Goal: Transaction & Acquisition: Purchase product/service

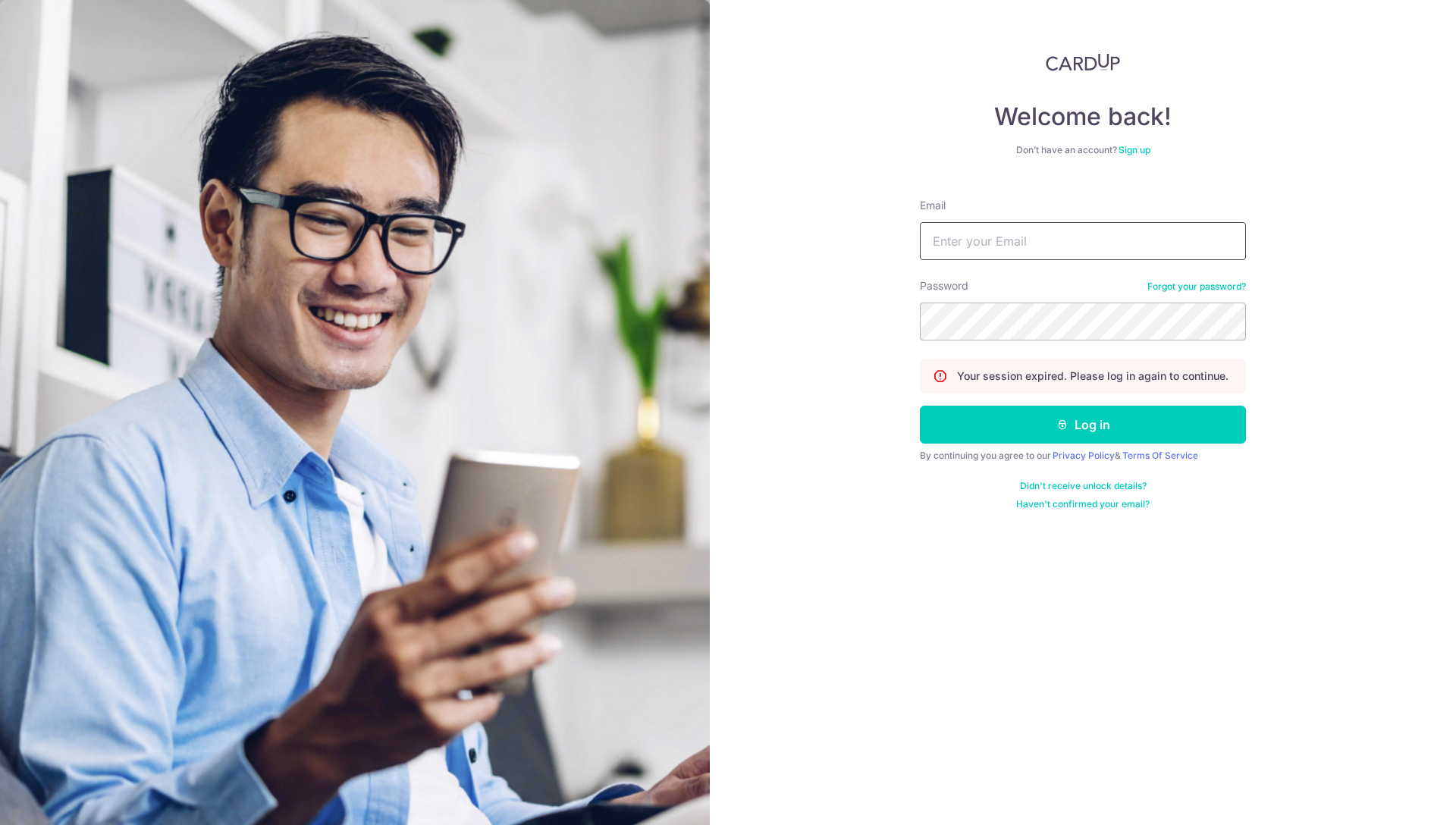
click at [956, 242] on input "Email" at bounding box center [1083, 241] width 326 height 38
type input "sebastian.mueller@minglabs.com"
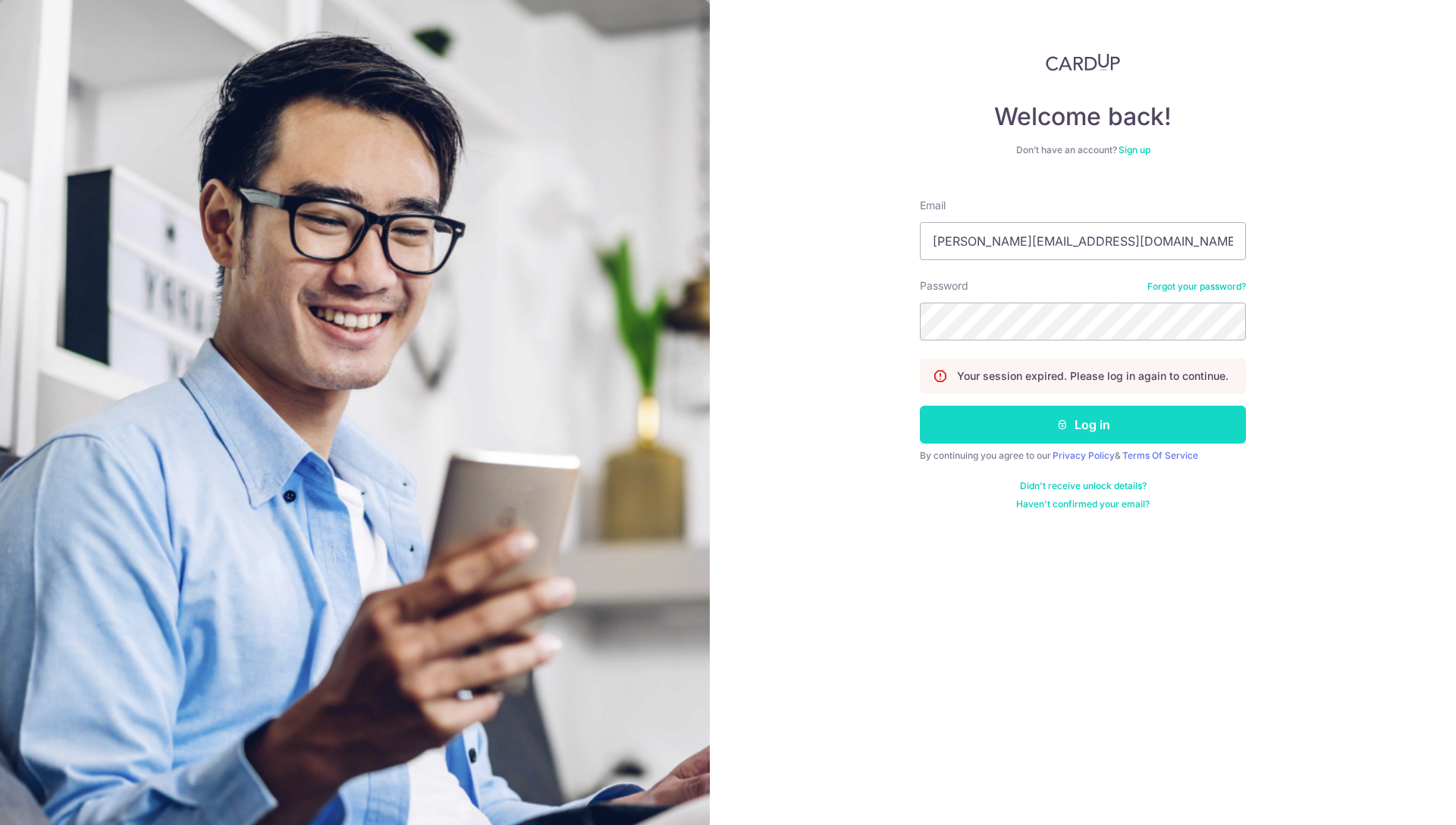
click at [1007, 414] on button "Log in" at bounding box center [1083, 424] width 326 height 38
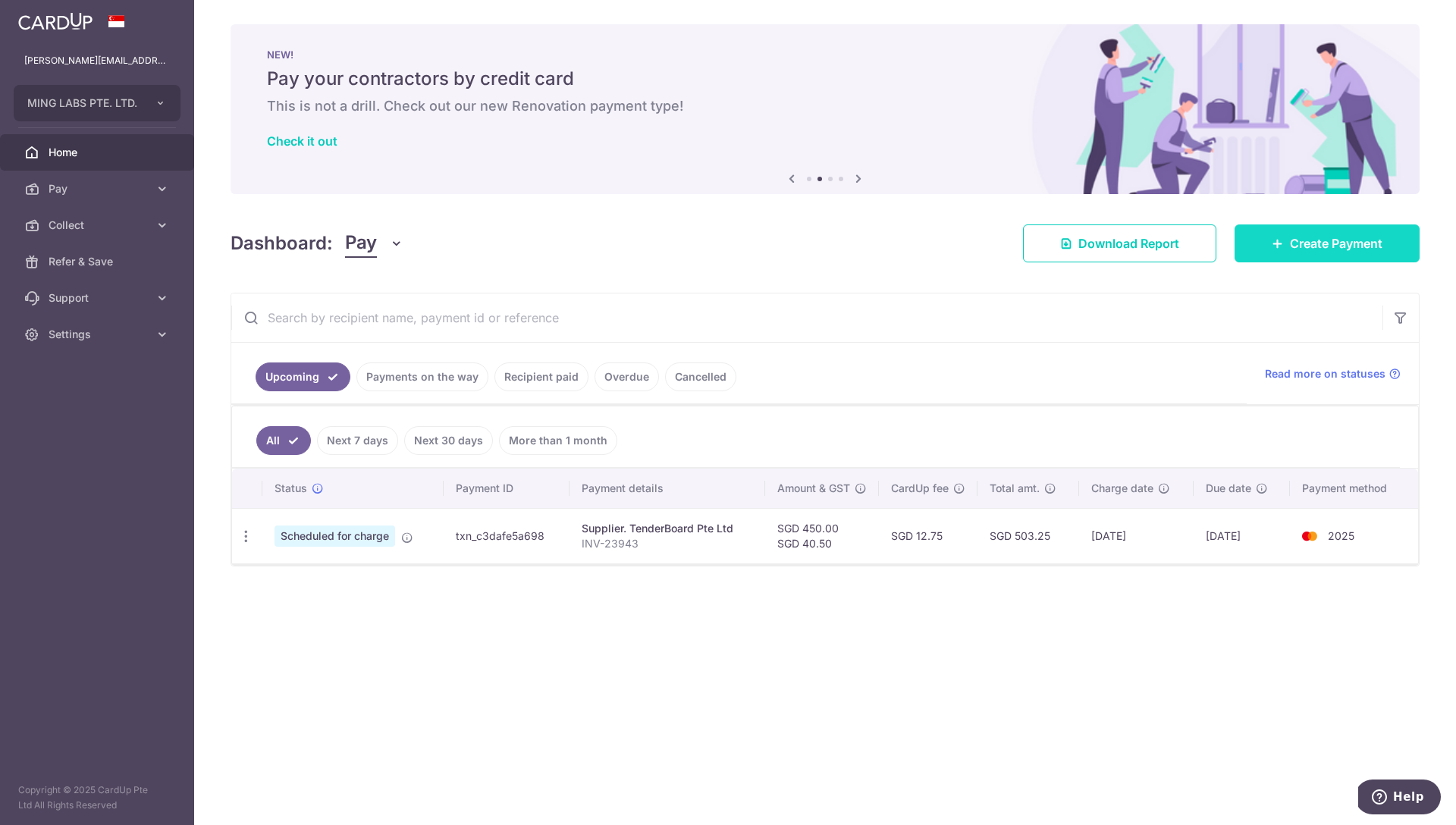
click at [1309, 241] on span "Create Payment" at bounding box center [1336, 243] width 93 height 19
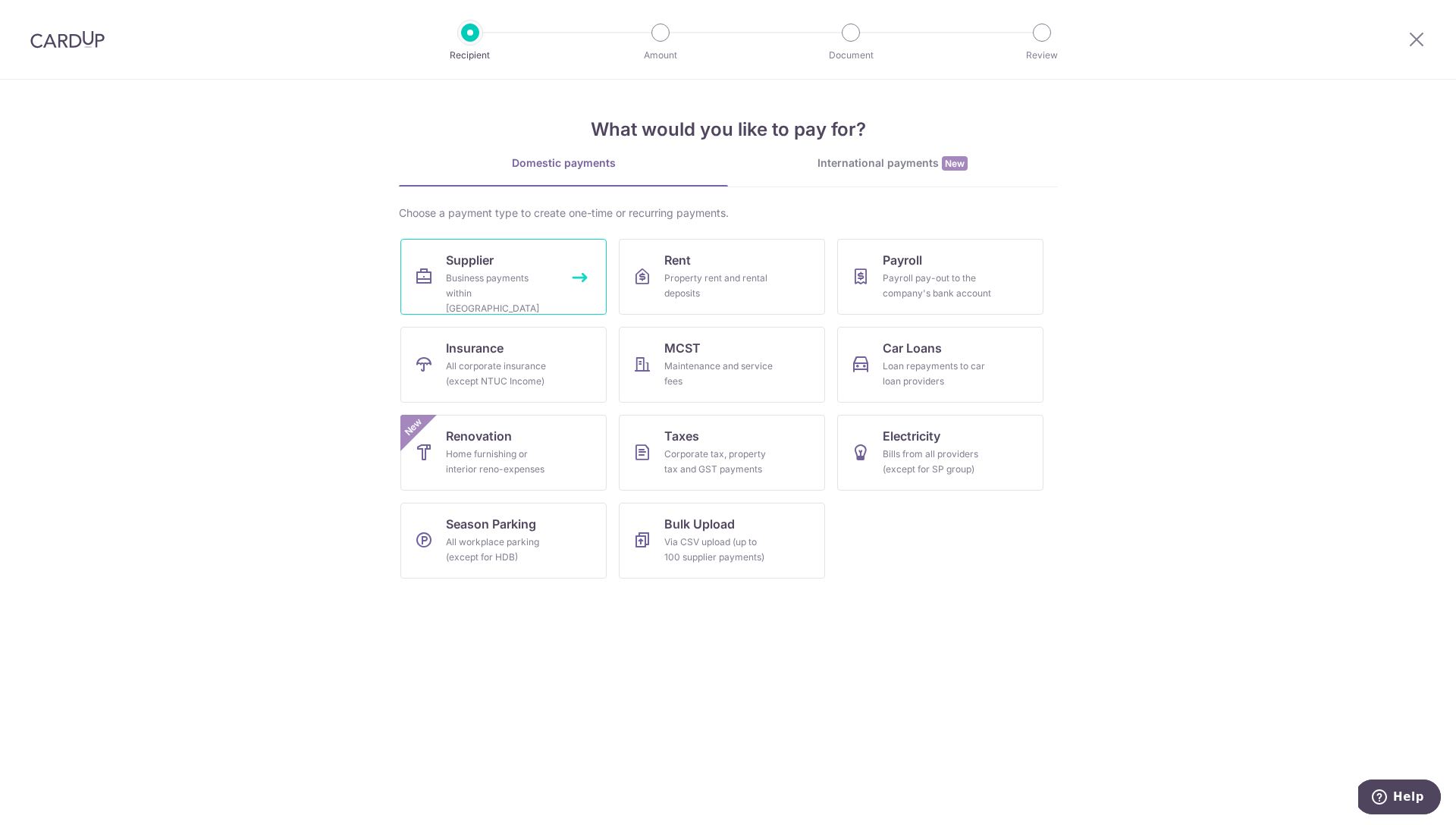
click at [552, 280] on div "Business payments within Singapore" at bounding box center [501, 293] width 109 height 46
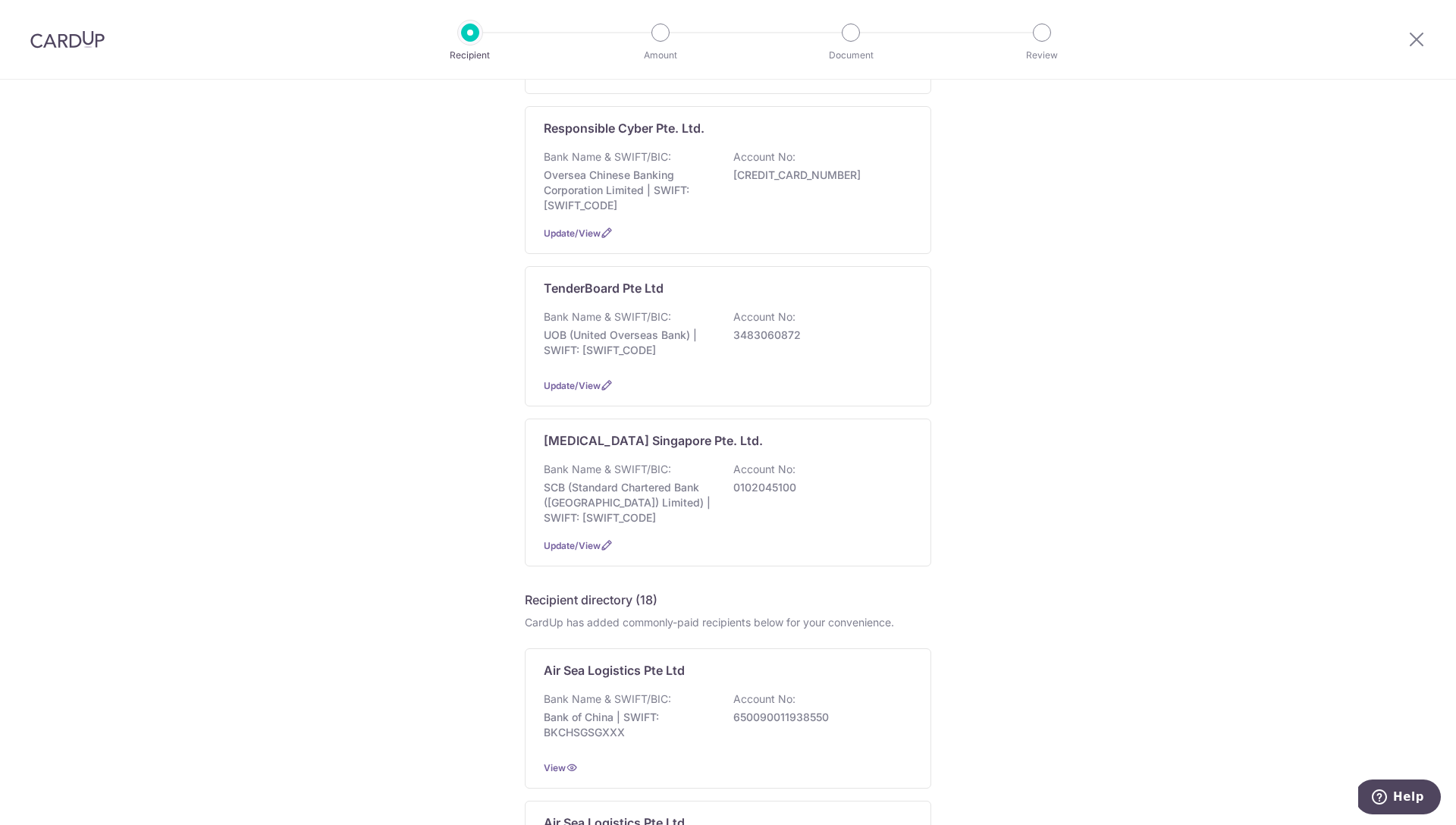
scroll to position [852, 0]
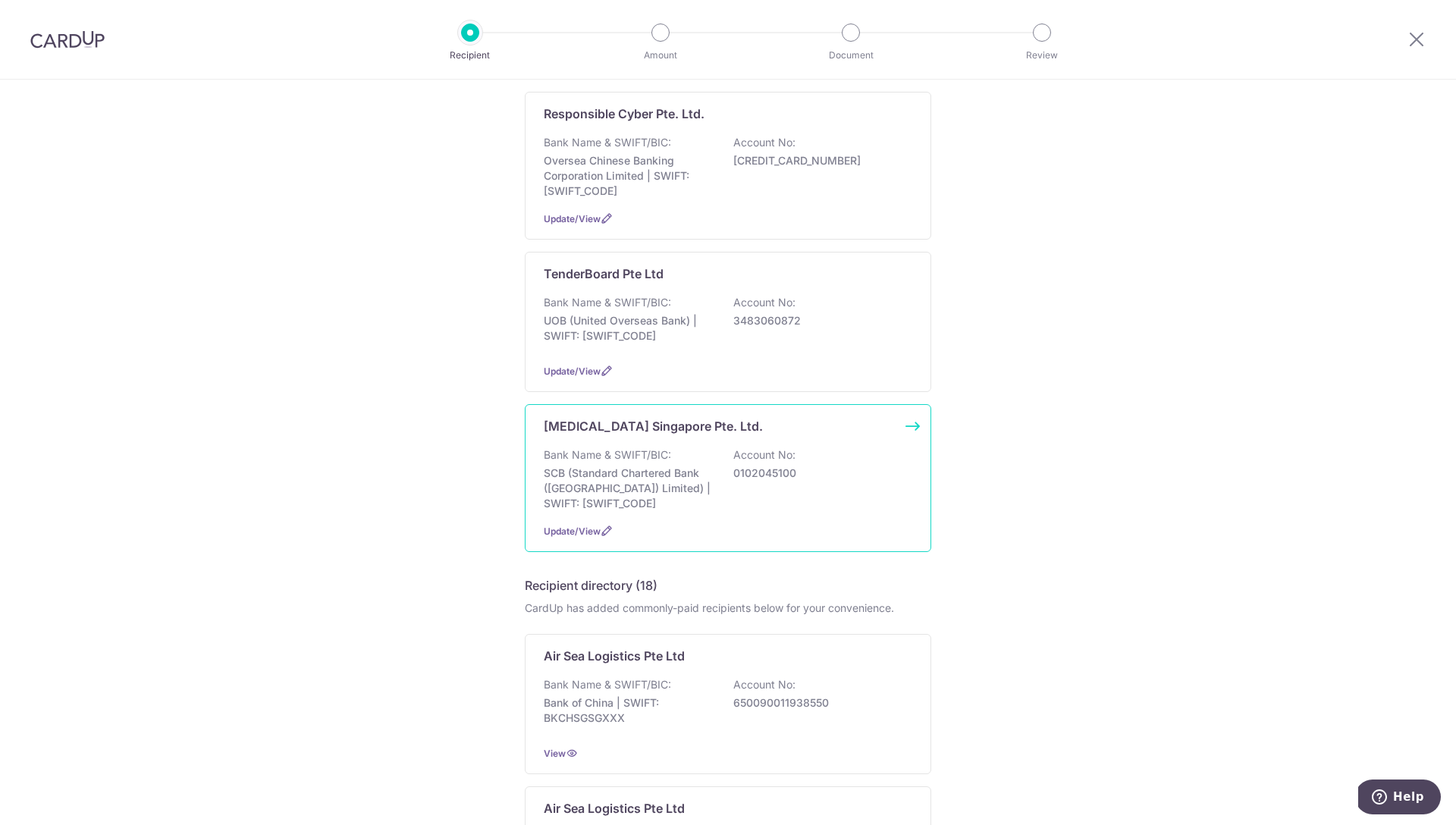
click at [690, 468] on p "SCB (Standard Chartered Bank (Singapore) Limited) | SWIFT: SCBLSG22XXX" at bounding box center [629, 488] width 170 height 46
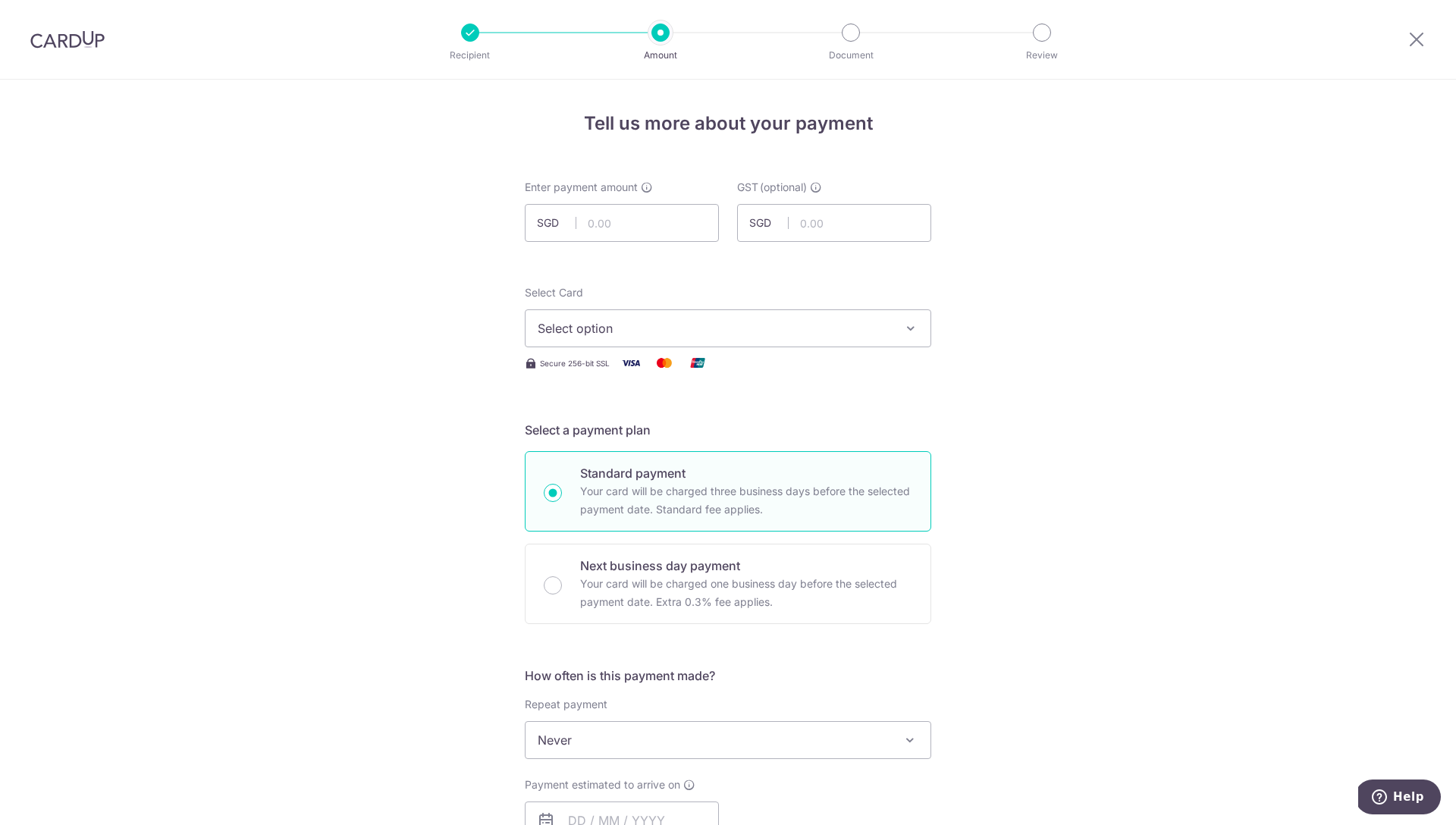
click at [606, 333] on span "Select option" at bounding box center [715, 328] width 354 height 19
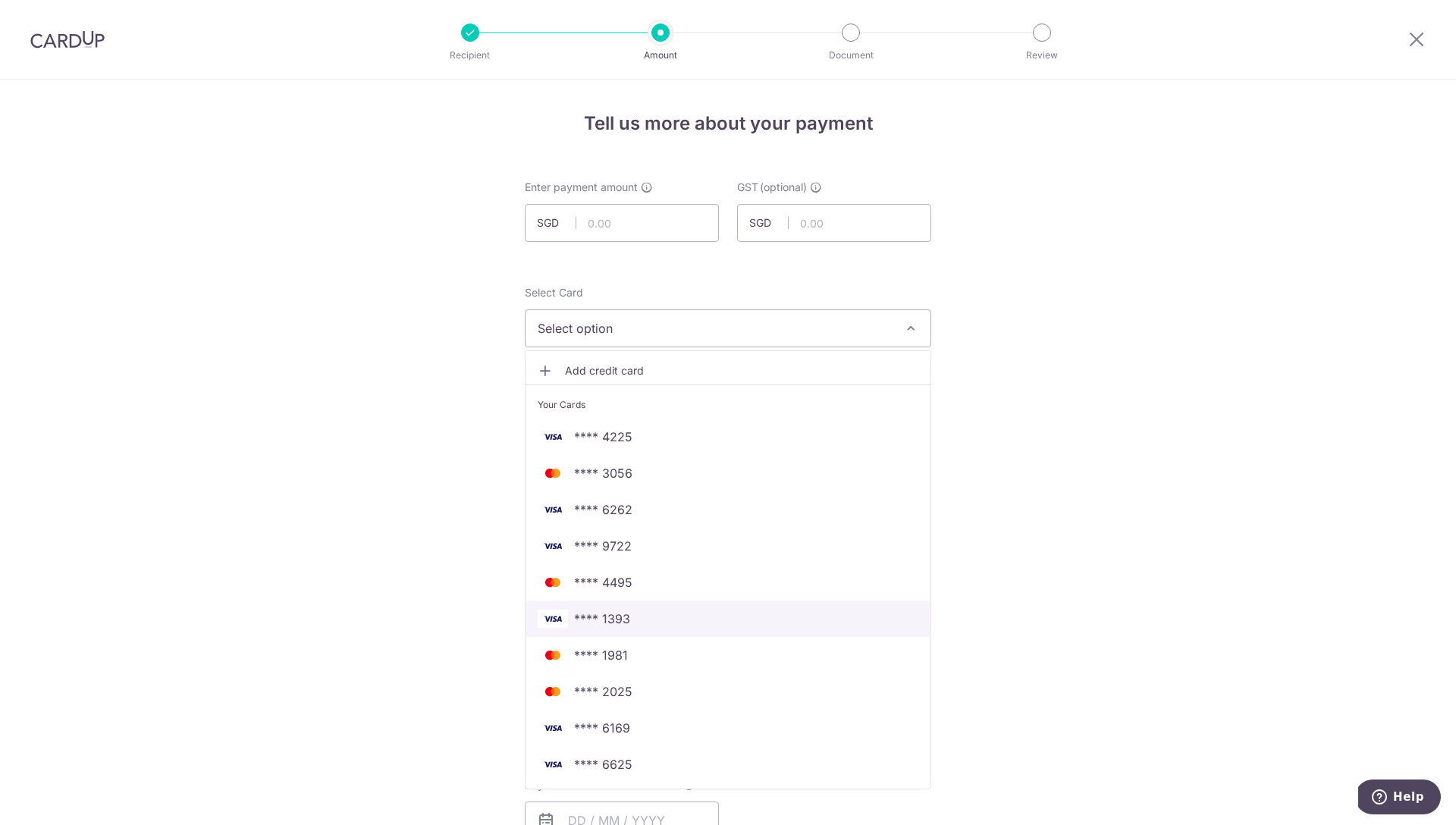
click at [644, 616] on span "**** 1393" at bounding box center [728, 618] width 381 height 19
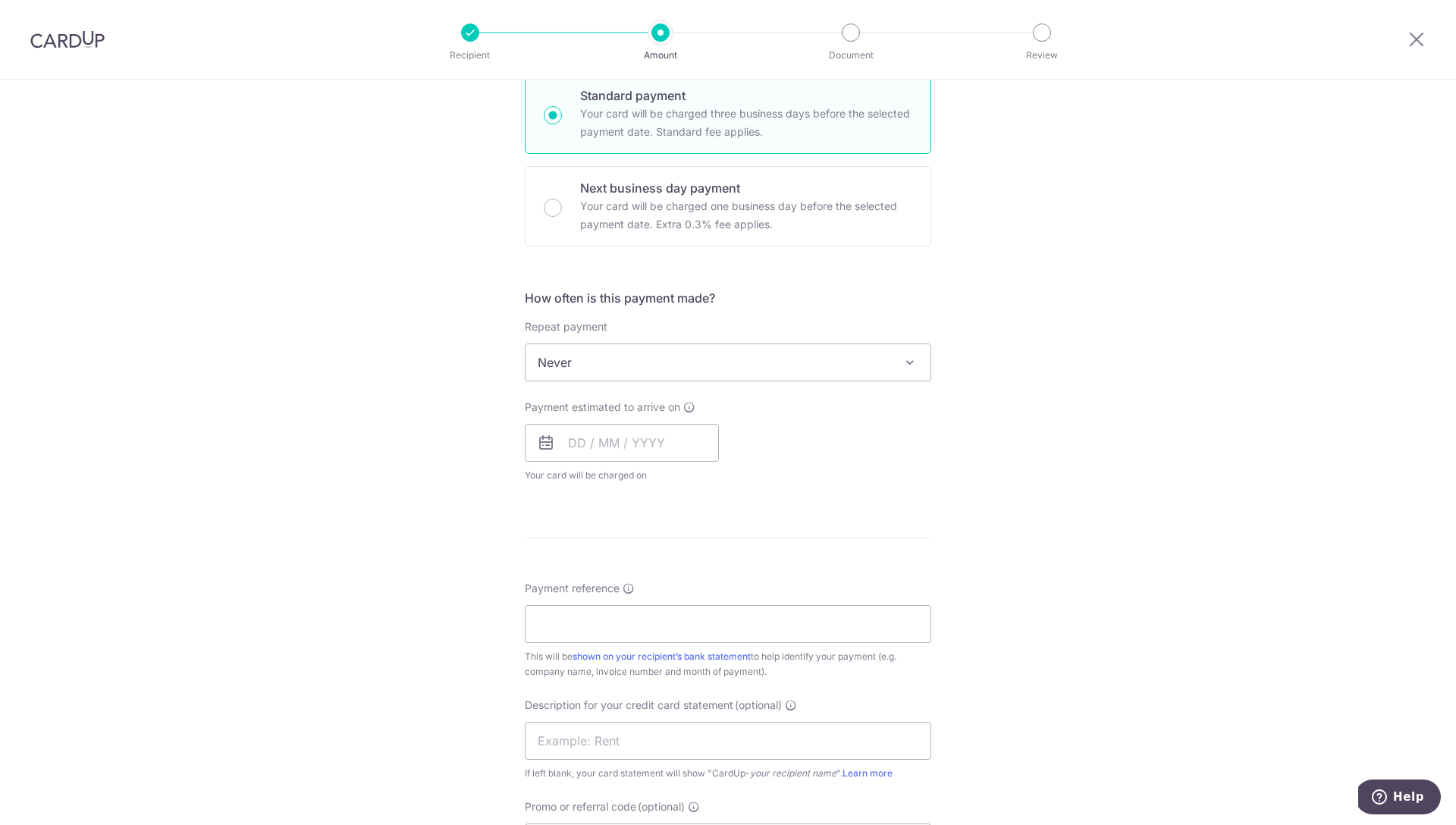
scroll to position [728, 0]
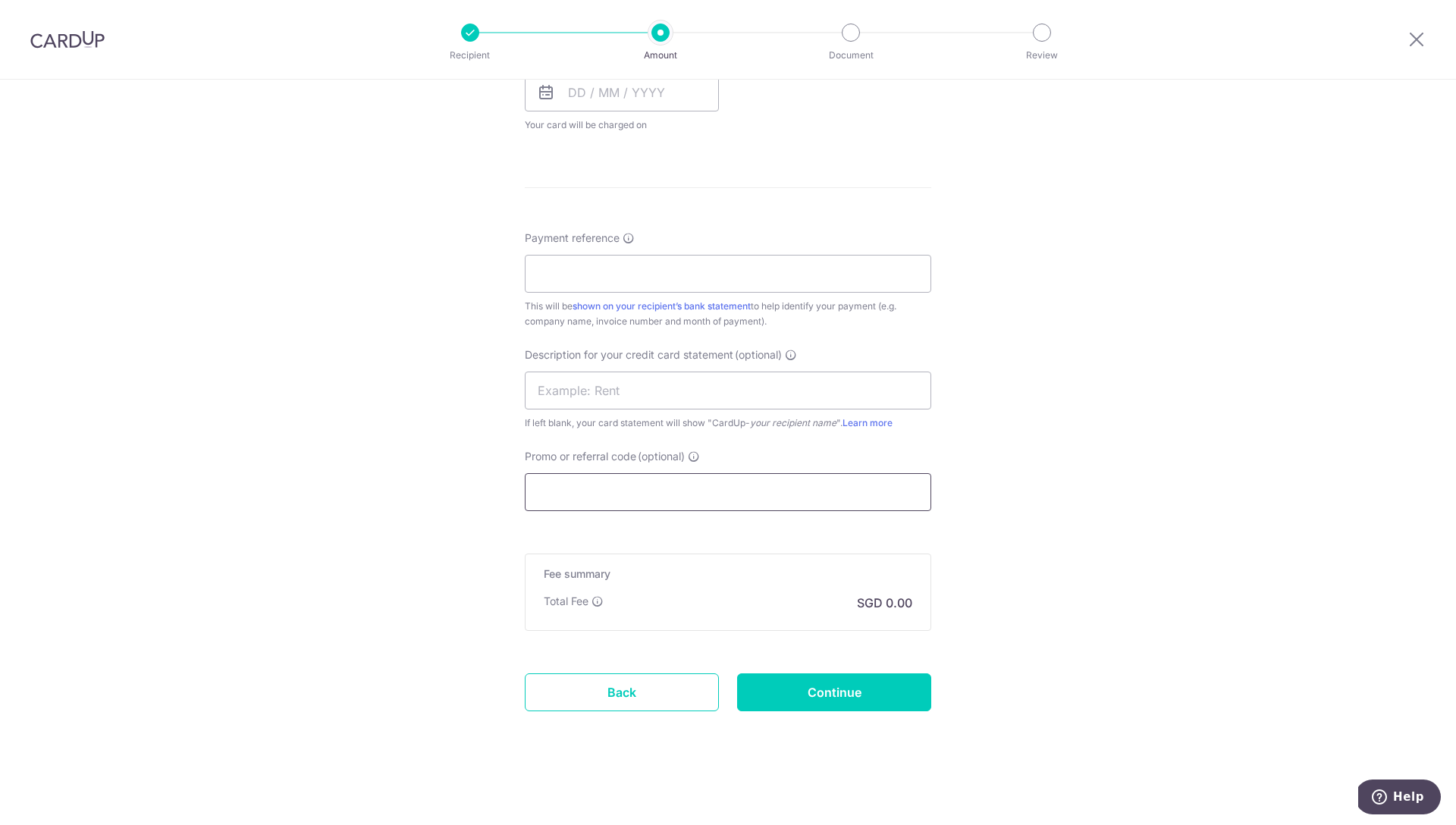
click at [596, 476] on input "Promo or referral code (optional)" at bounding box center [728, 492] width 406 height 38
paste input "BOFF185"
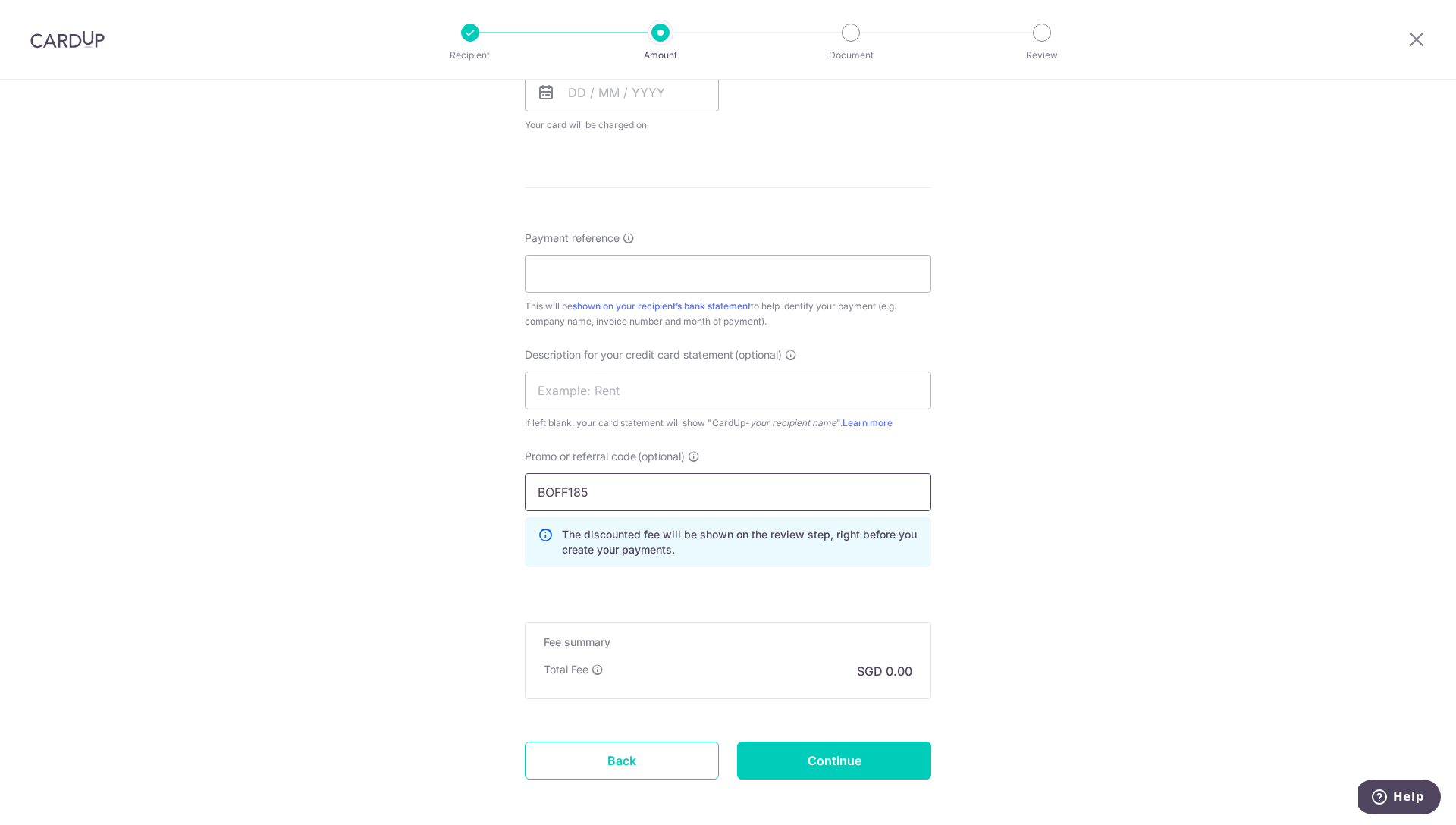
type input "BOFF185"
click at [443, 423] on div "Tell us more about your payment Enter payment amount SGD GST (optional) SGD Sel…" at bounding box center [728, 122] width 1456 height 1542
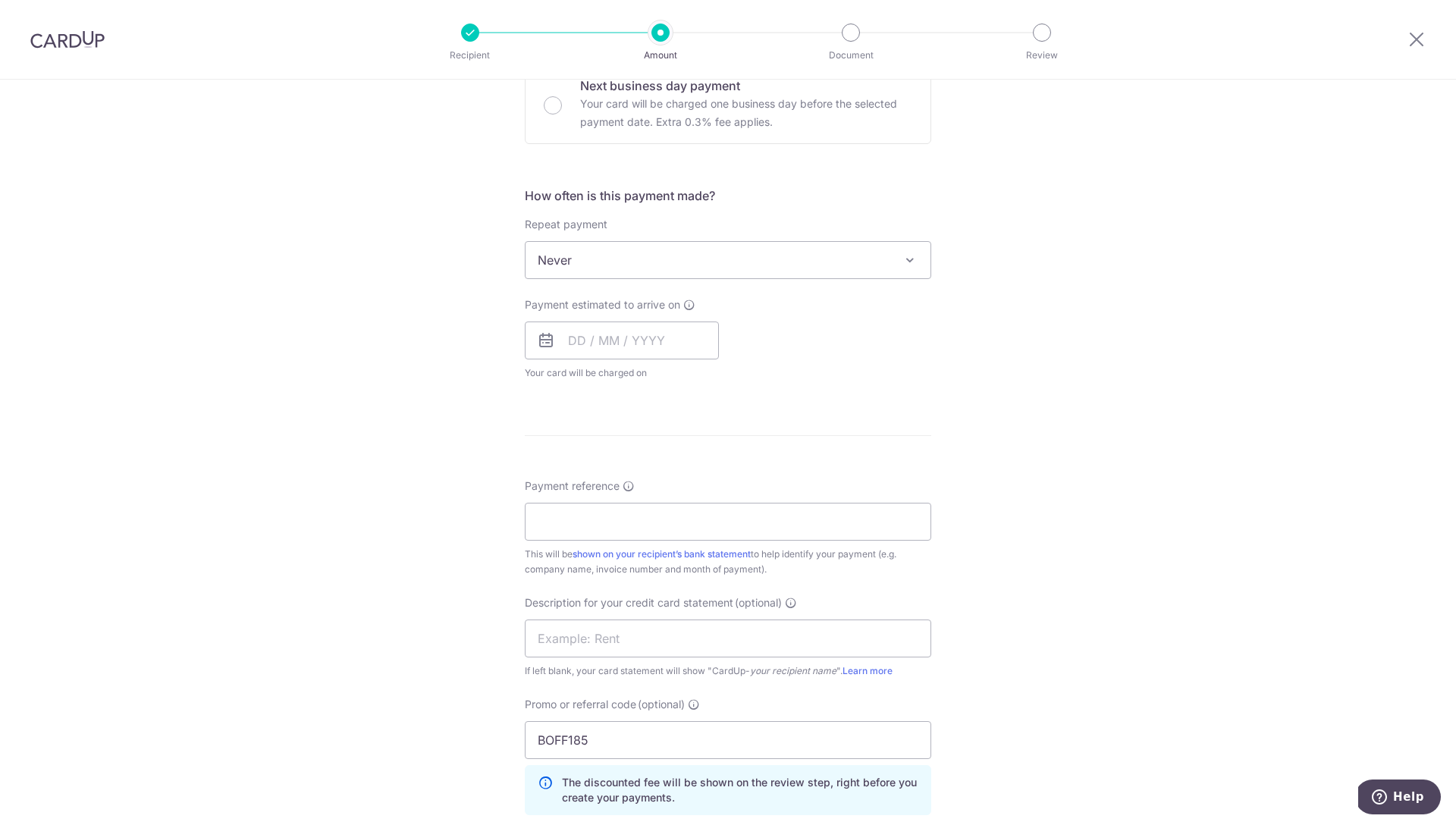
scroll to position [430, 0]
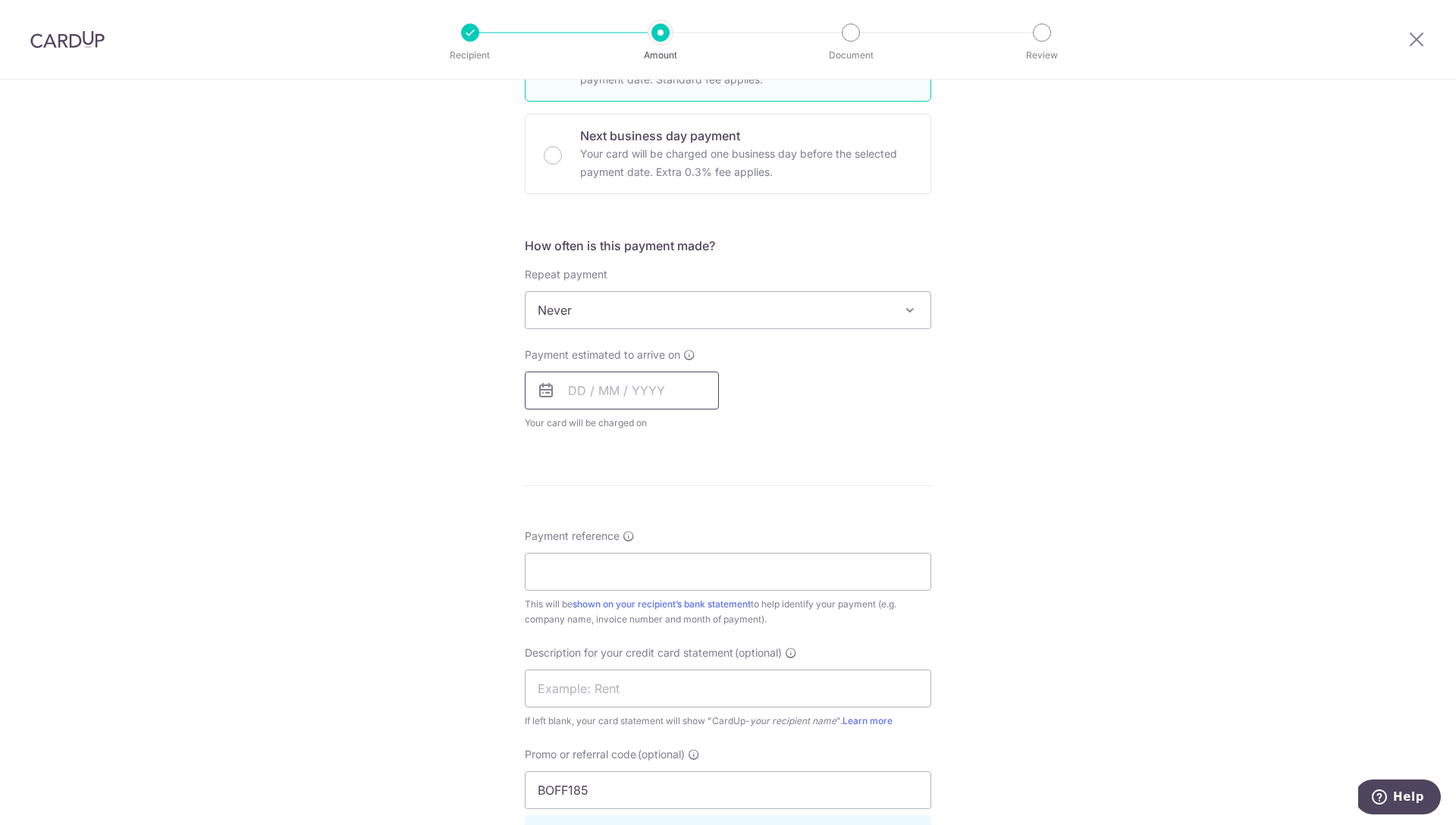
click at [609, 389] on input "text" at bounding box center [621, 391] width 194 height 38
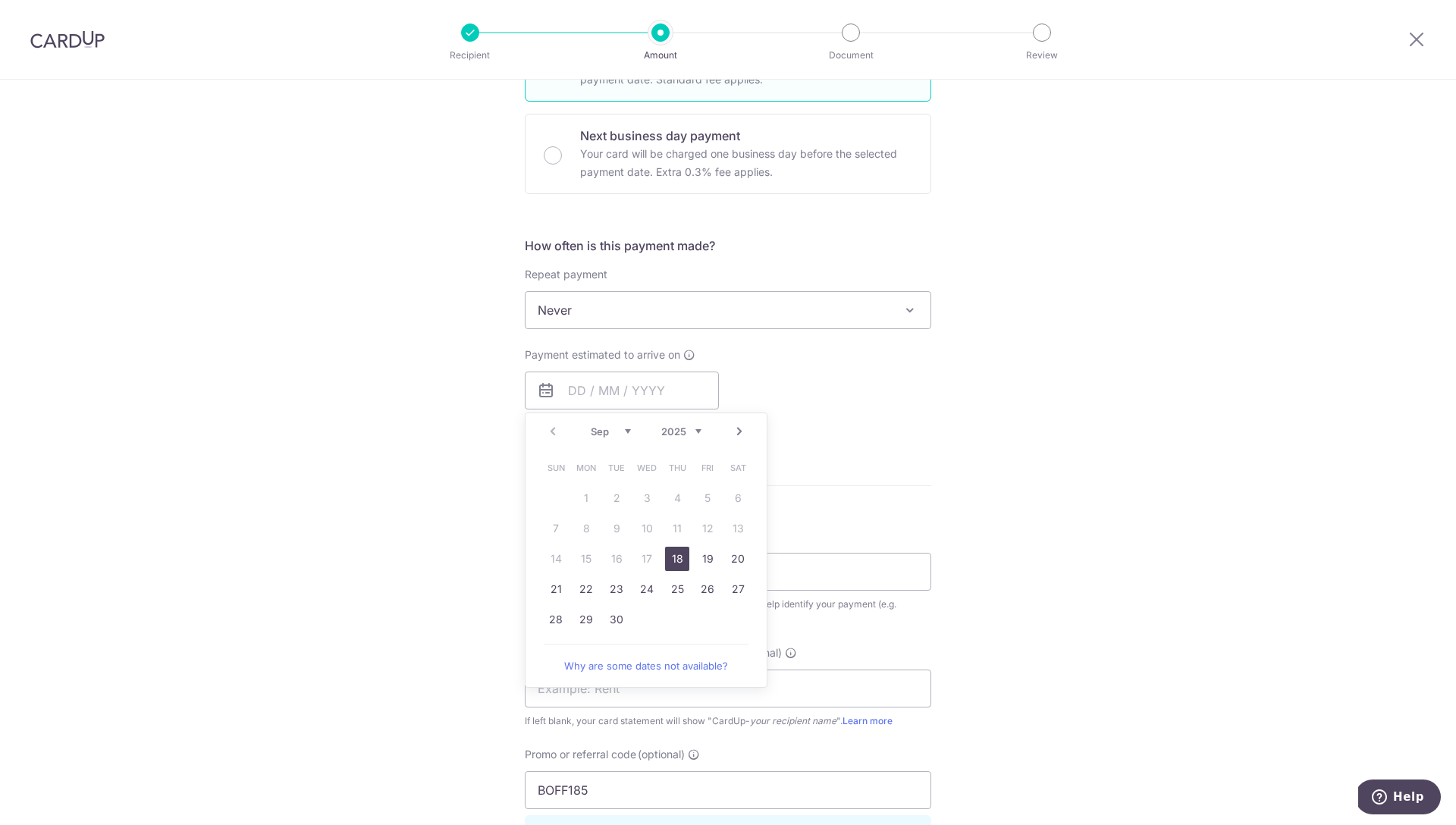
click at [672, 564] on link "18" at bounding box center [677, 558] width 24 height 24
type input "18/09/2025"
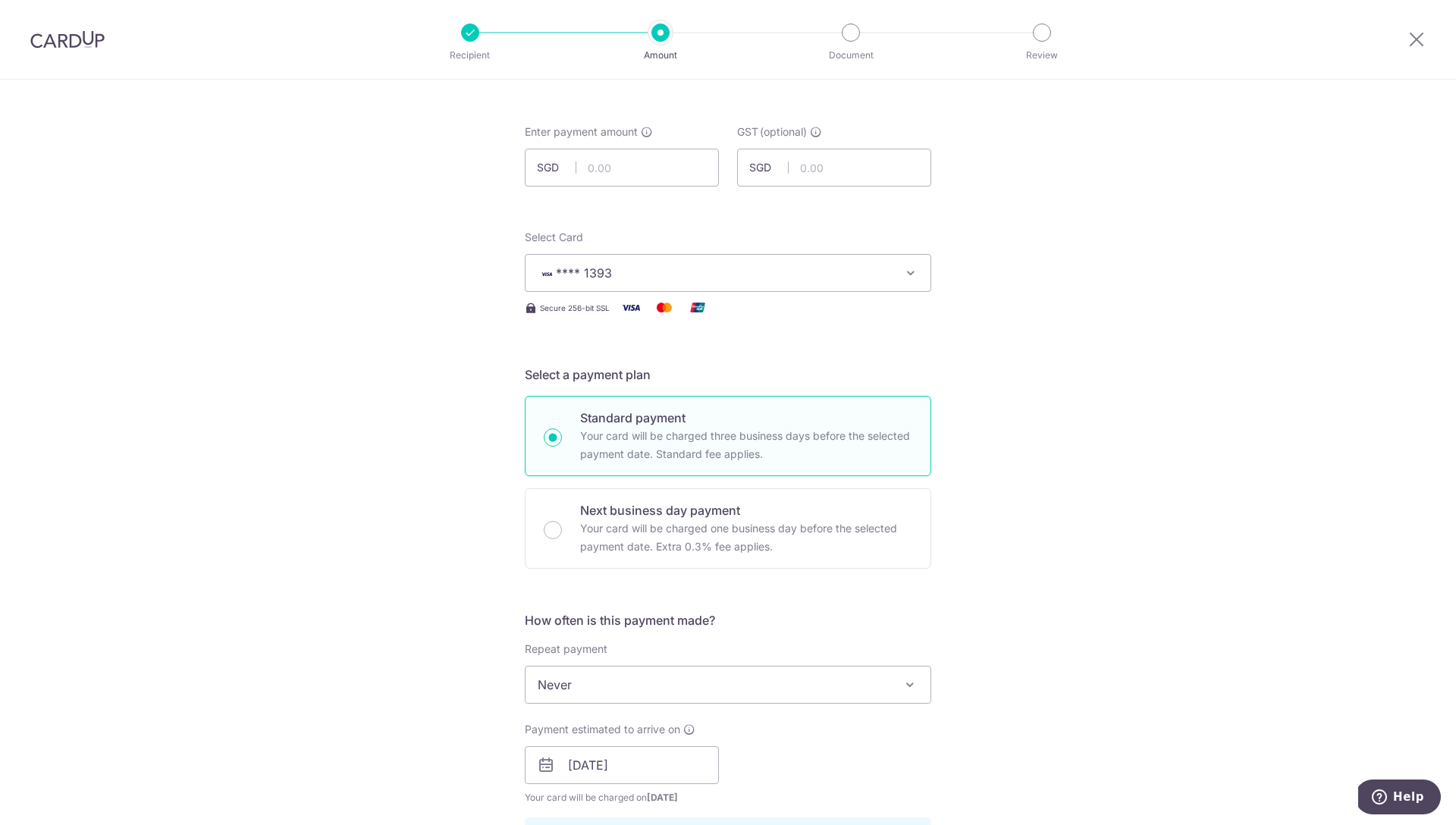
scroll to position [0, 0]
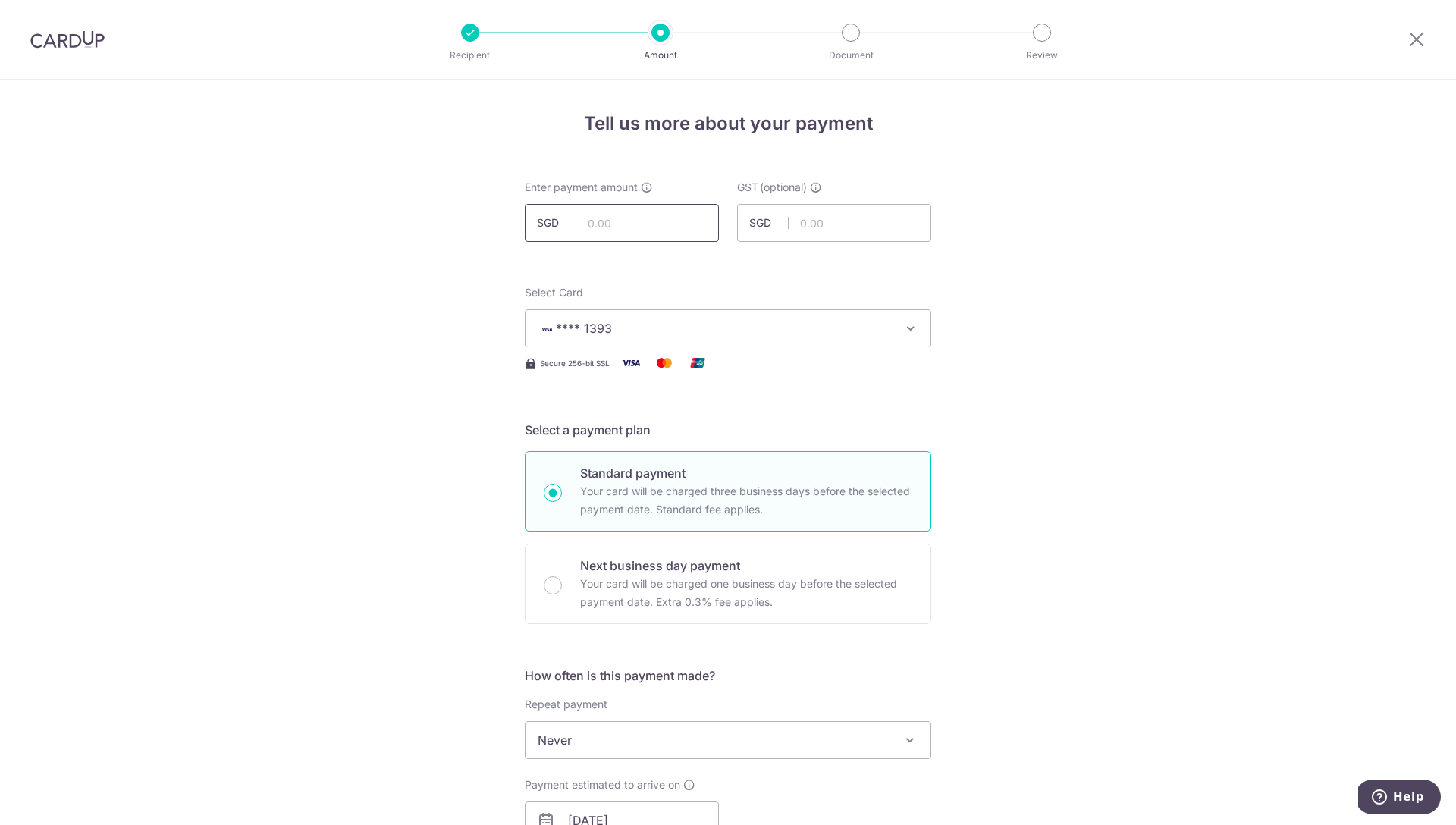
click at [616, 225] on input "text" at bounding box center [621, 223] width 194 height 38
click at [820, 224] on input "text" at bounding box center [834, 223] width 194 height 38
type input "2,054.00"
click at [816, 224] on input "text" at bounding box center [834, 223] width 194 height 38
type input "184.86"
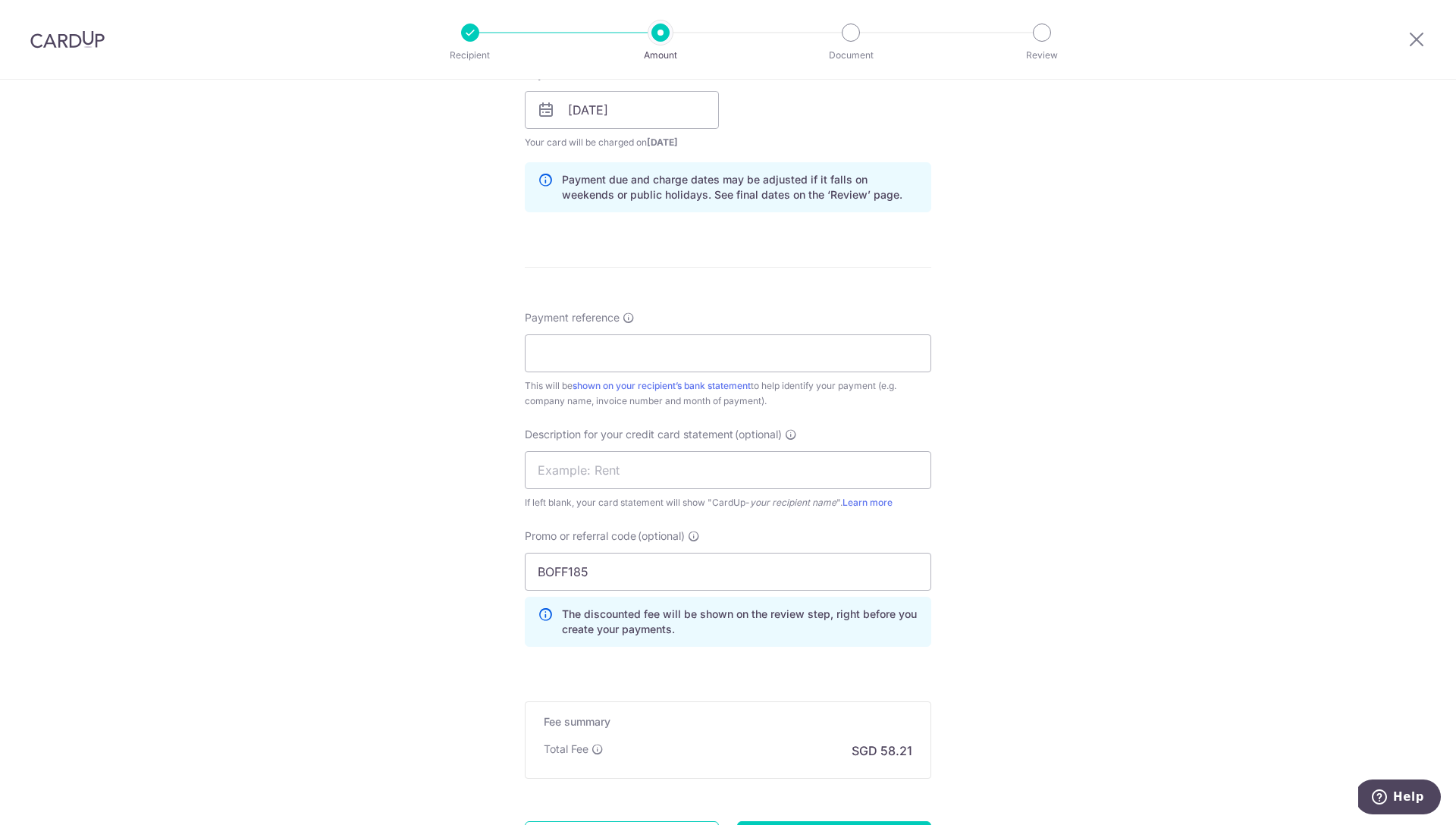
scroll to position [717, 0]
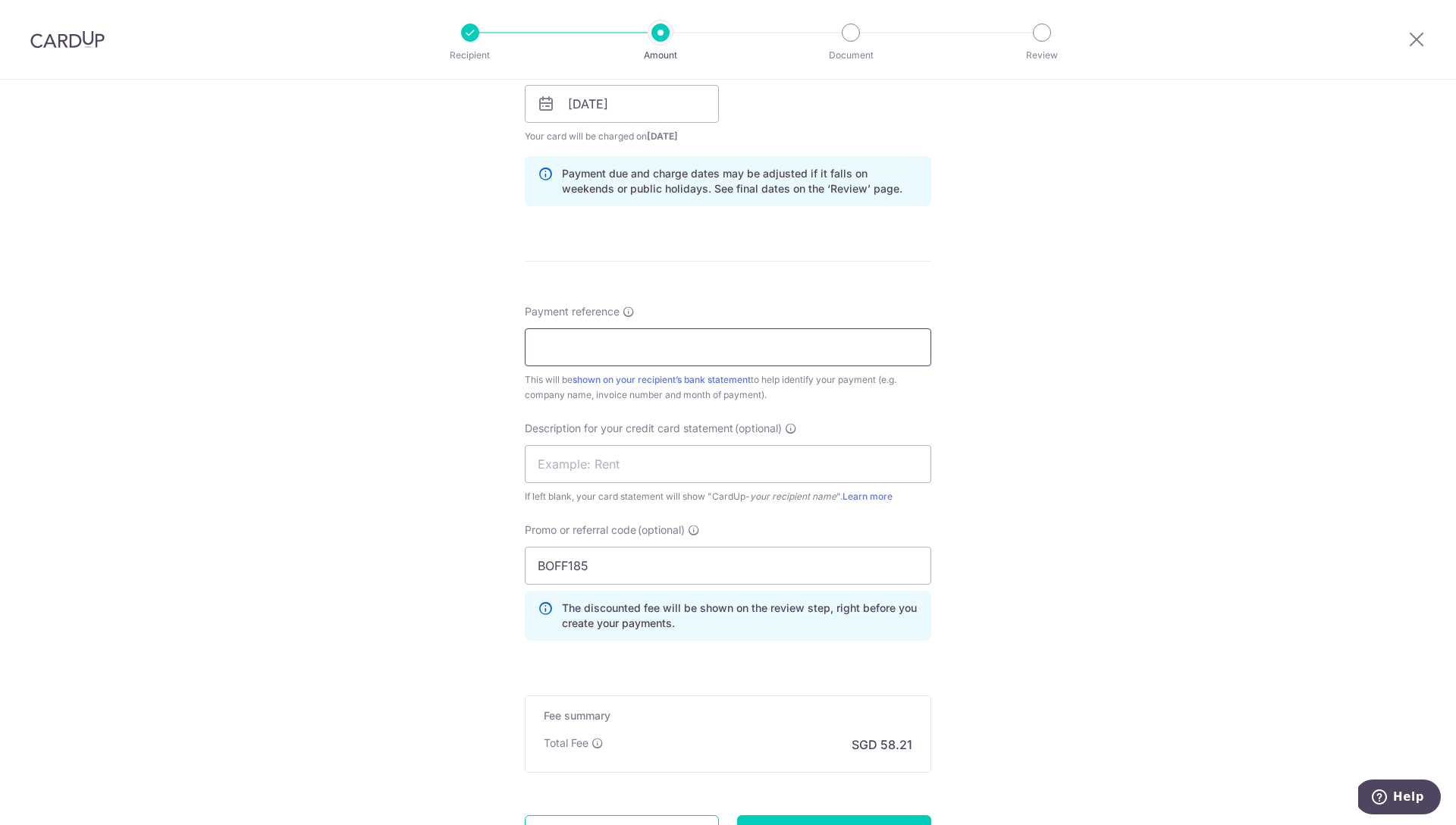
click at [644, 359] on input "Payment reference" at bounding box center [728, 347] width 406 height 38
paste input "A0563106"
type input "A0563106"
click at [470, 452] on div "Tell us more about your payment Enter payment amount SGD 2,054.00 2054.00 GST (…" at bounding box center [728, 165] width 1456 height 1604
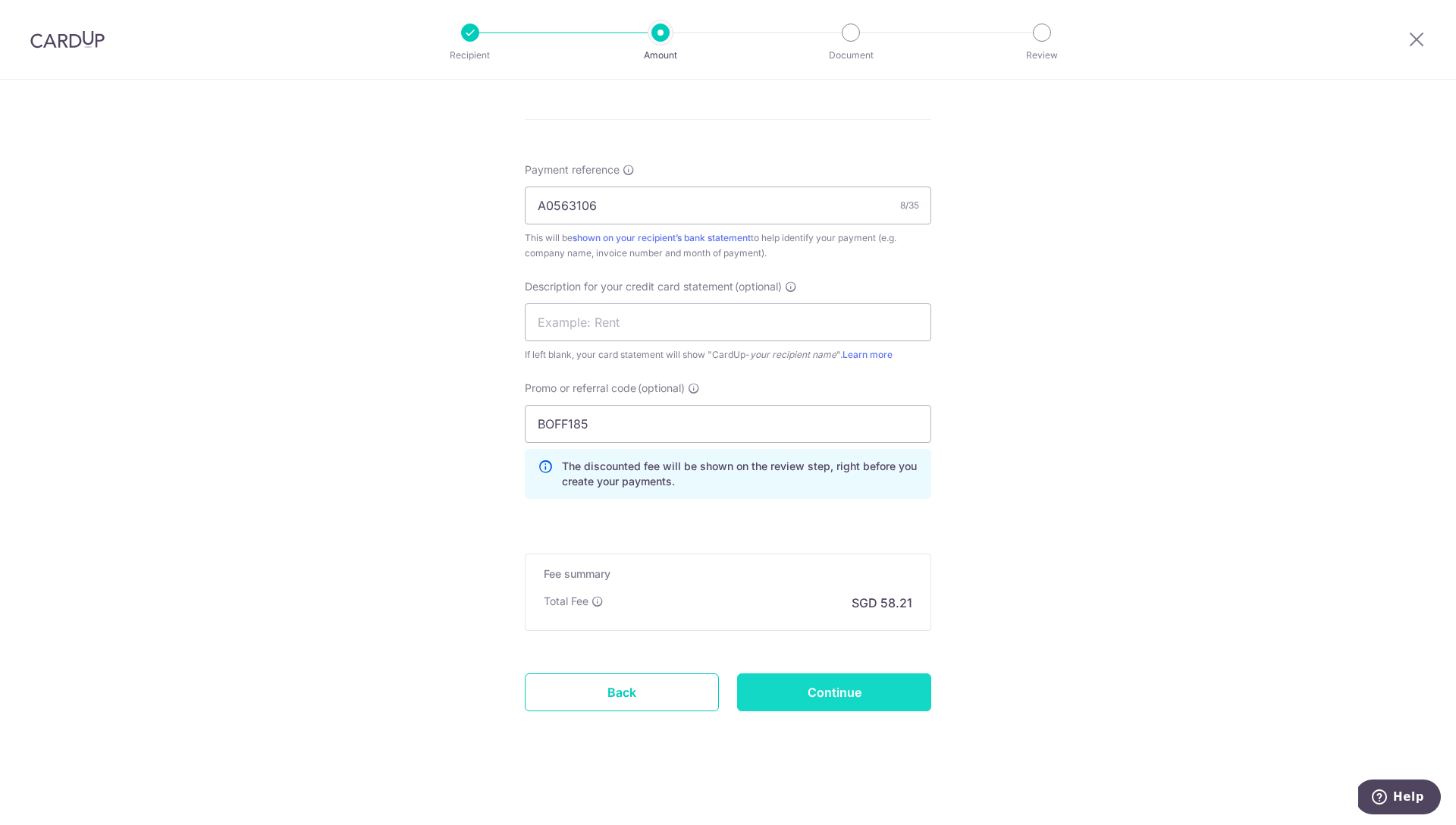
click at [844, 704] on input "Continue" at bounding box center [834, 692] width 194 height 38
type input "Create Schedule"
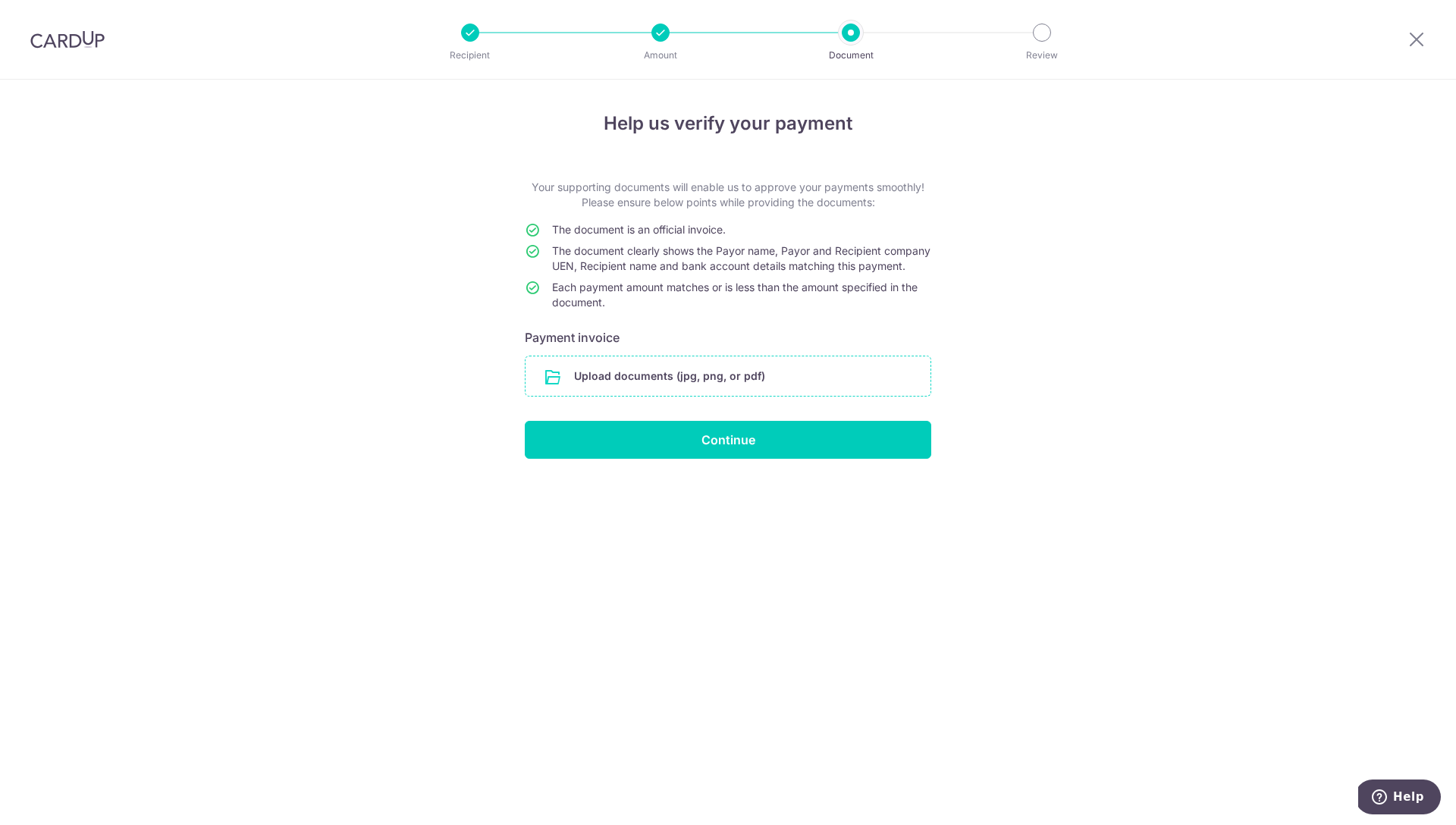
click at [637, 395] on input "file" at bounding box center [728, 376] width 405 height 39
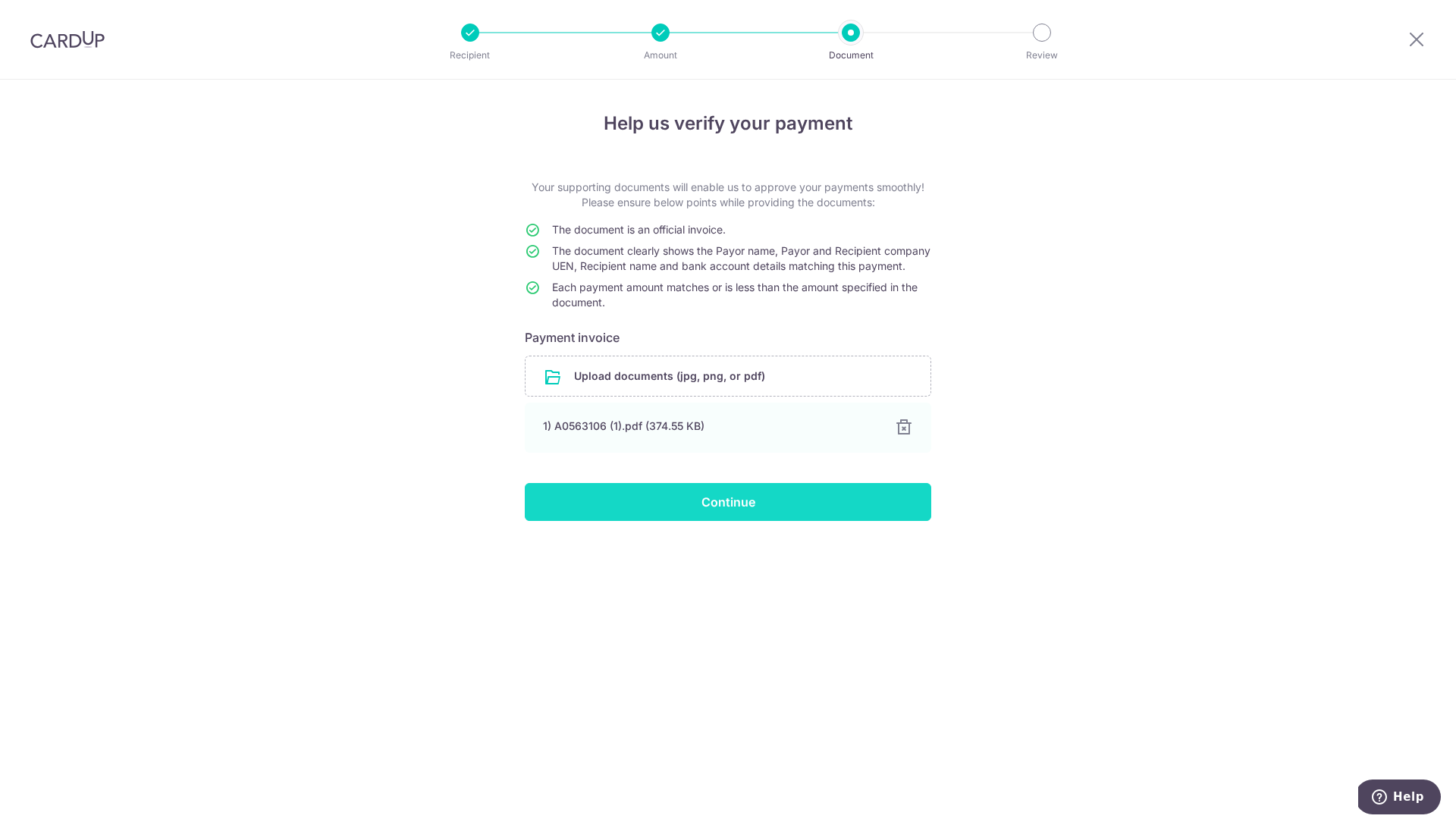
click at [759, 519] on input "Continue" at bounding box center [728, 502] width 406 height 38
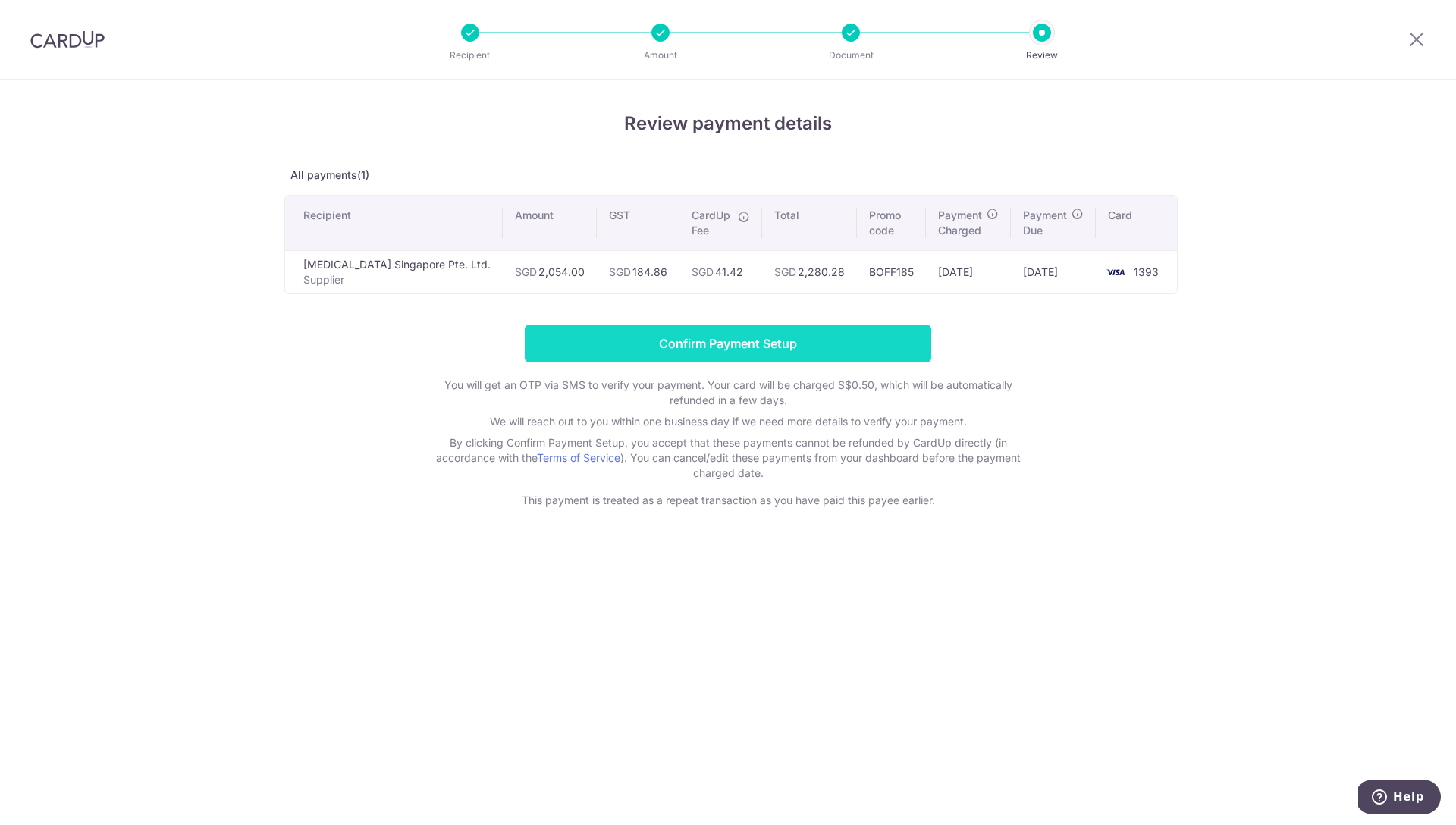
click at [748, 338] on input "Confirm Payment Setup" at bounding box center [728, 343] width 406 height 38
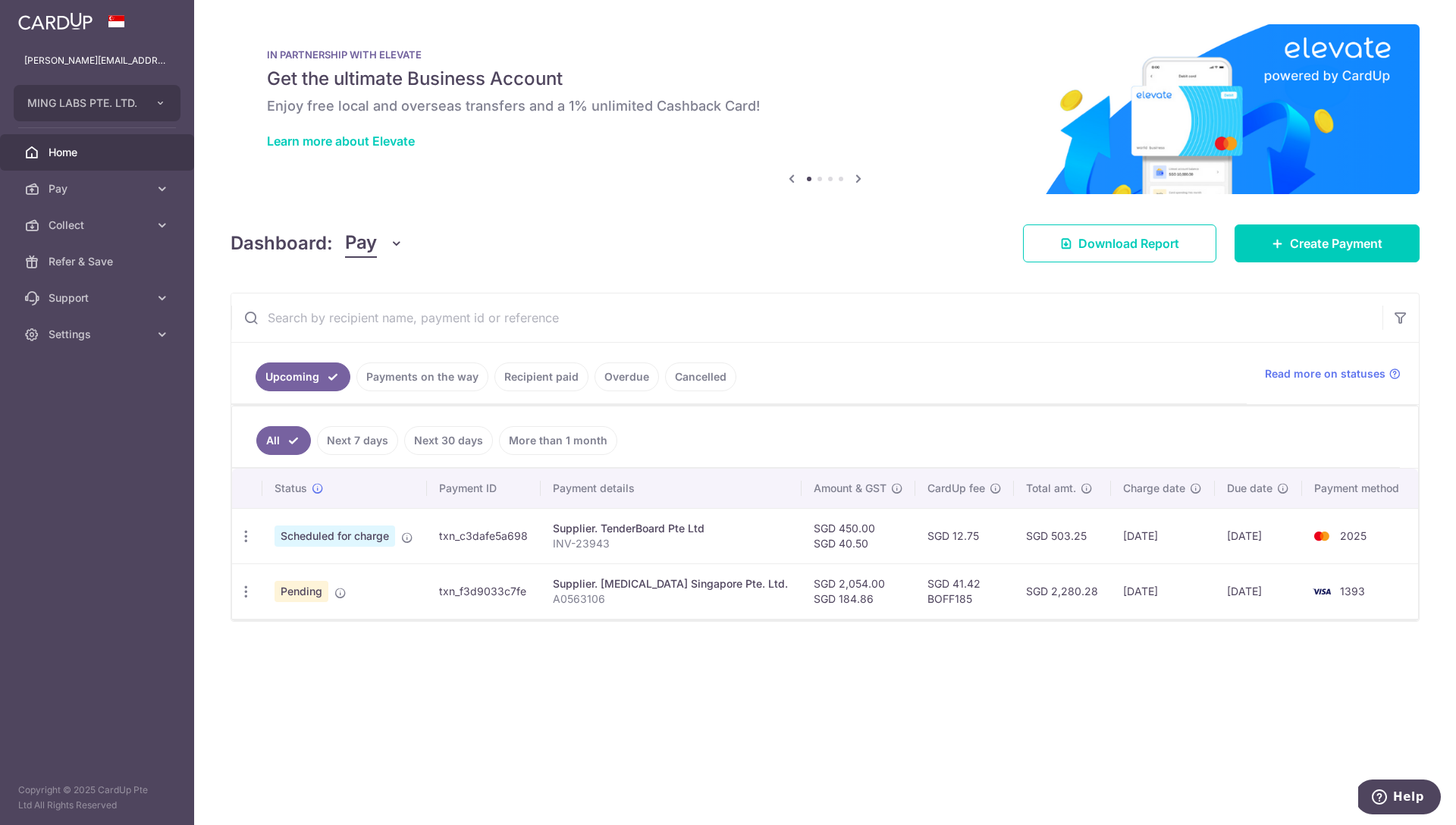
click at [480, 537] on td "txn_c3dafe5a698" at bounding box center [483, 535] width 113 height 56
click at [606, 523] on div "Supplier. TenderBoard Pte Ltd" at bounding box center [671, 529] width 236 height 16
click at [411, 656] on div "× Pause Schedule Pause all future payments in this series Pause just this one p…" at bounding box center [825, 412] width 1262 height 825
click at [1296, 670] on div "× Pause Schedule Pause all future payments in this series Pause just this one p…" at bounding box center [825, 412] width 1262 height 825
